Goal: Information Seeking & Learning: Learn about a topic

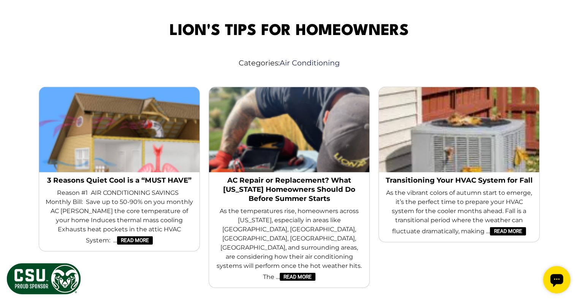
scroll to position [2126, 0]
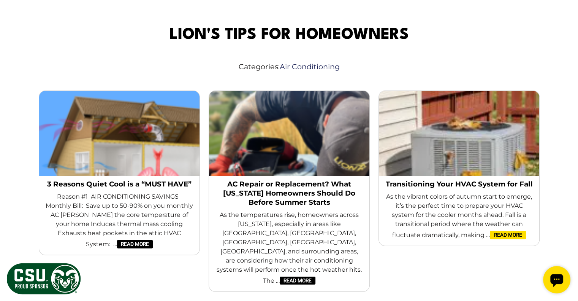
click at [511, 231] on link "Read More" at bounding box center [508, 235] width 36 height 8
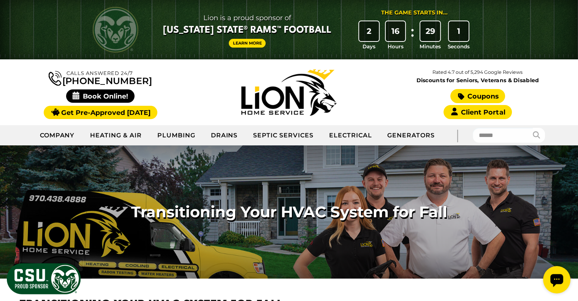
click at [481, 92] on link "Coupons" at bounding box center [477, 96] width 55 height 14
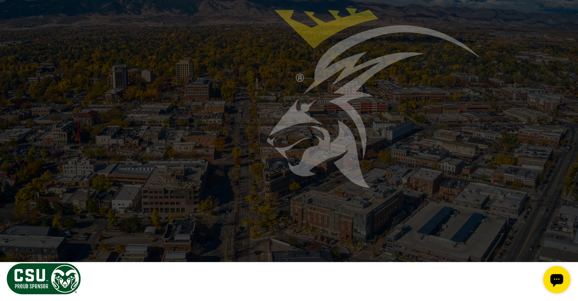
scroll to position [1672, 0]
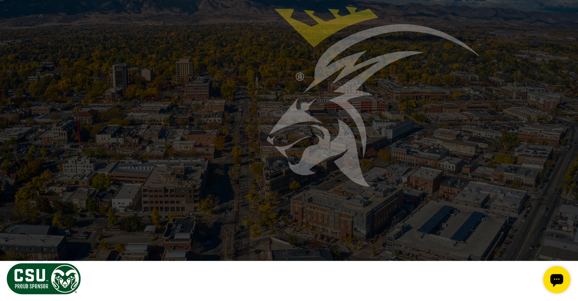
click at [285, 183] on link "View All Tips" at bounding box center [289, 191] width 60 height 16
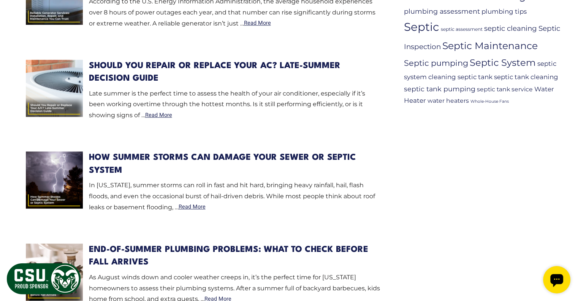
scroll to position [623, 0]
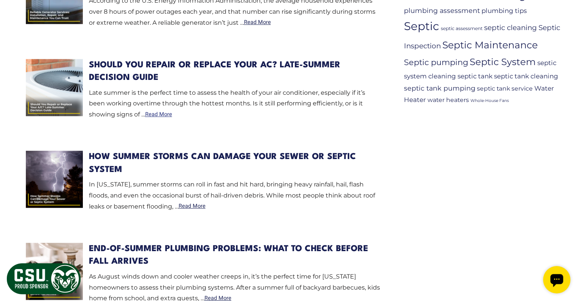
click at [155, 114] on link "Read More" at bounding box center [158, 114] width 27 height 5
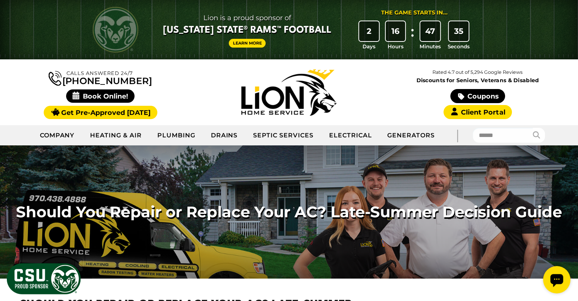
click at [497, 80] on span "Discounts for Seniors, Veterans & Disabled" at bounding box center [477, 80] width 185 height 5
